Goal: Transaction & Acquisition: Purchase product/service

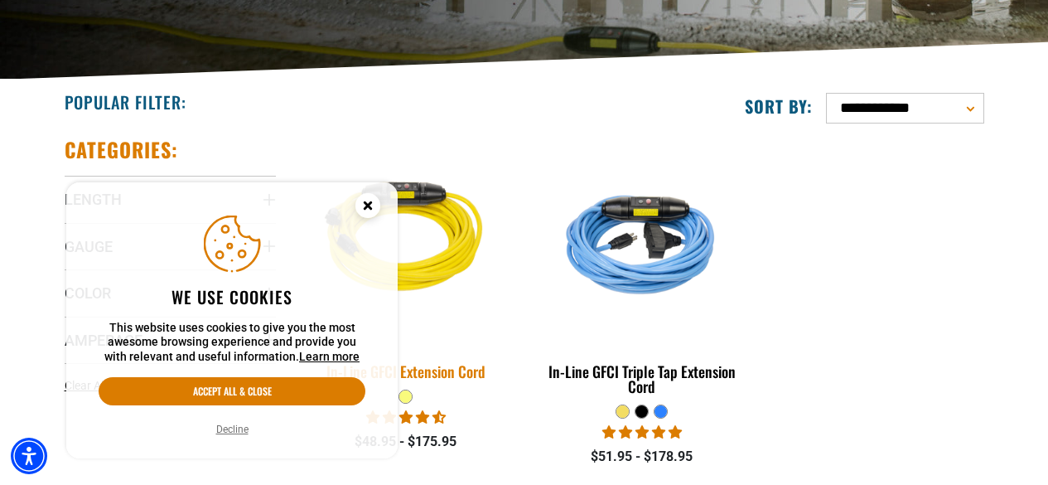
scroll to position [414, 0]
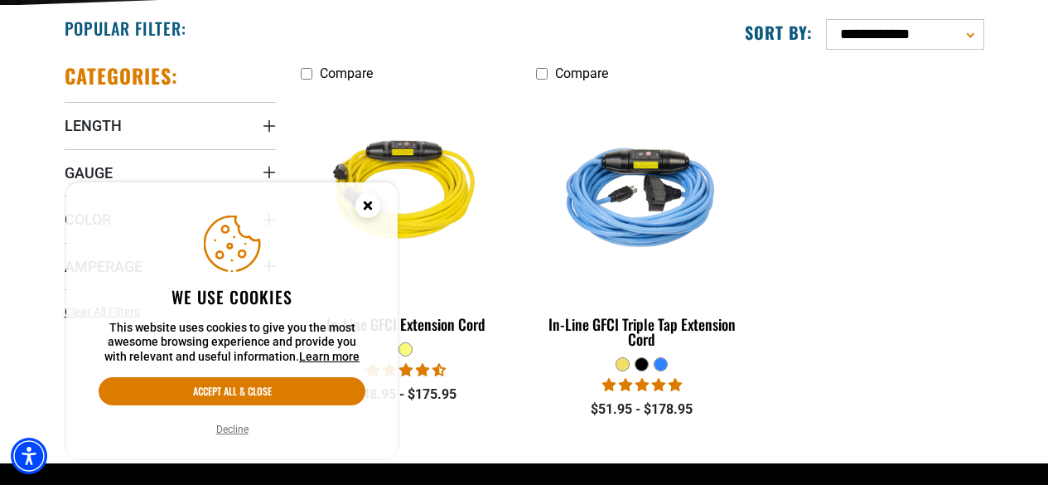
click at [370, 202] on icon "Close this option" at bounding box center [367, 205] width 6 height 6
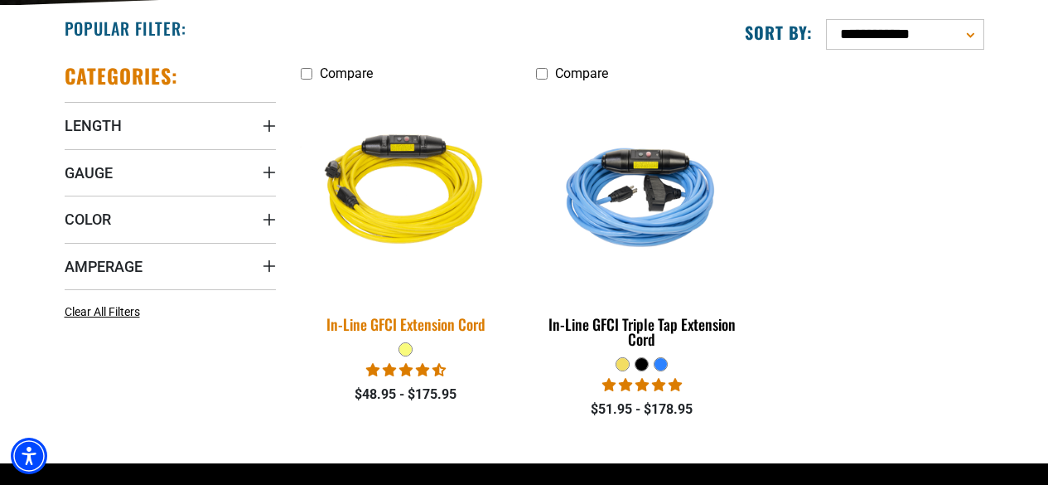
click at [415, 200] on img at bounding box center [406, 193] width 232 height 212
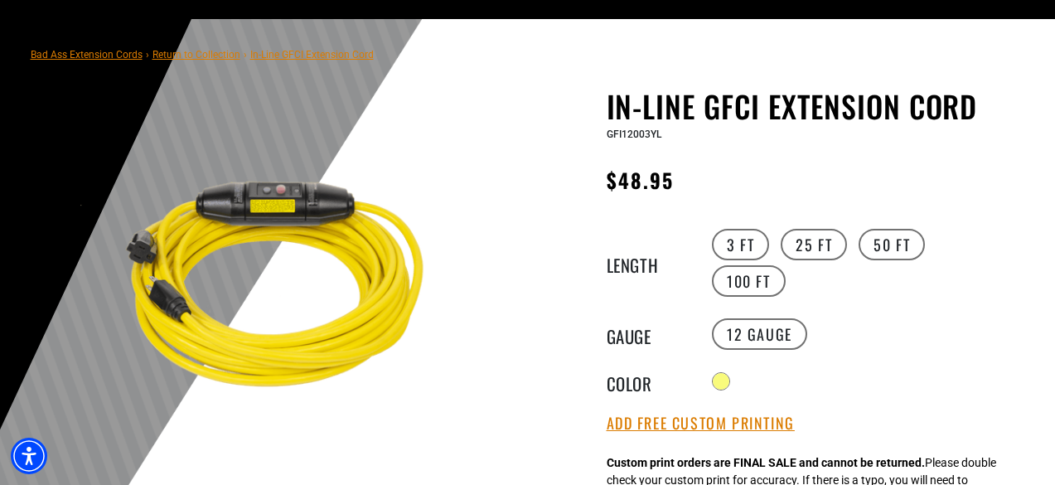
scroll to position [166, 0]
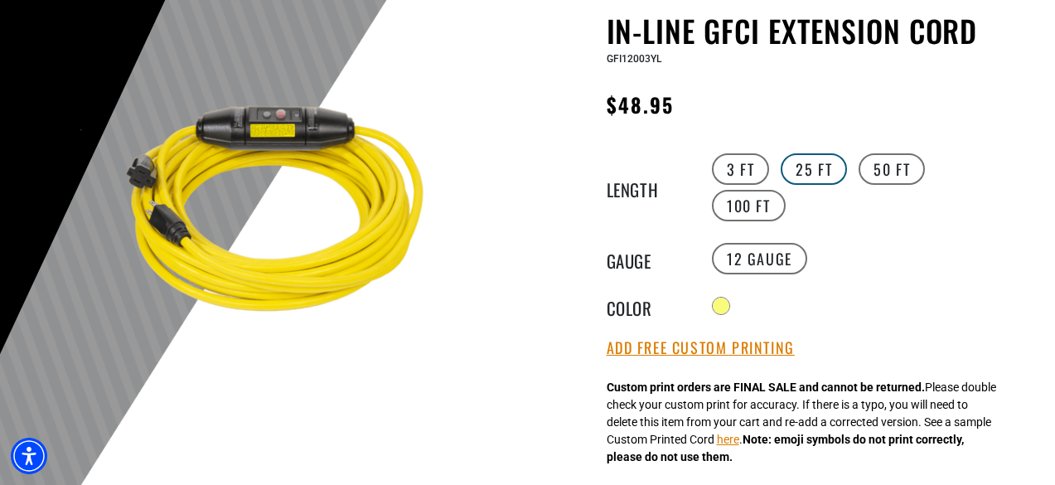
click at [813, 170] on label "25 FT" at bounding box center [813, 168] width 66 height 31
click at [745, 176] on label "3 FT" at bounding box center [740, 168] width 57 height 31
click at [801, 169] on label "25 FT" at bounding box center [813, 168] width 66 height 31
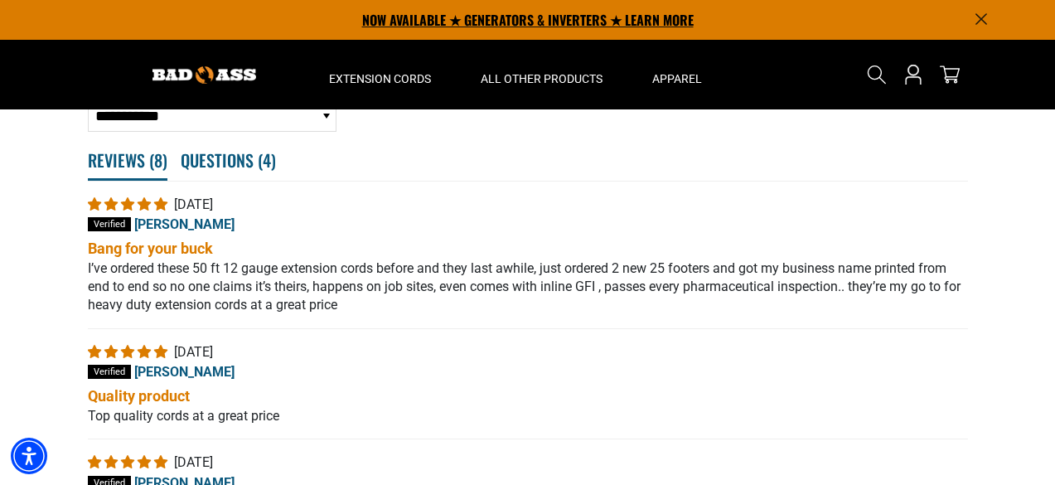
scroll to position [2856, 0]
